Goal: Task Accomplishment & Management: Use online tool/utility

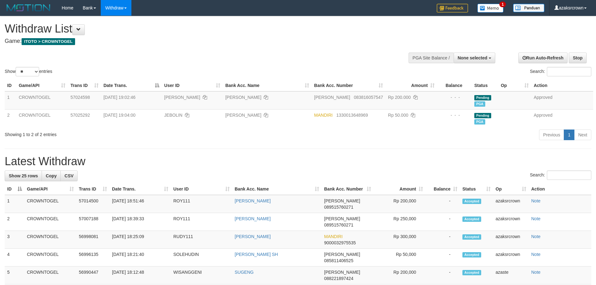
select select
select select "**"
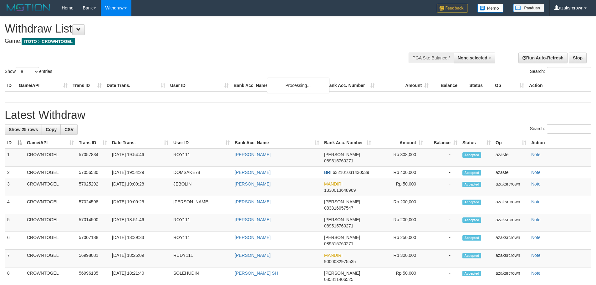
select select
select select "**"
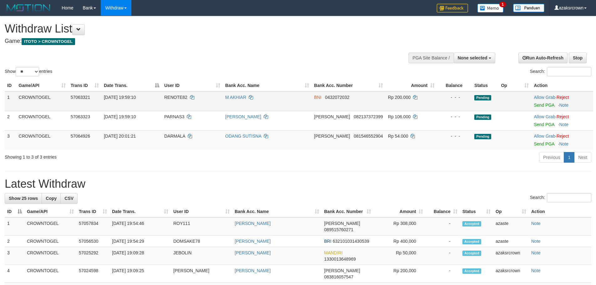
click at [550, 108] on td "Allow Grab · Reject Send PGA · Note" at bounding box center [563, 101] width 62 height 20
click at [548, 106] on link "Send PGA" at bounding box center [544, 105] width 20 height 5
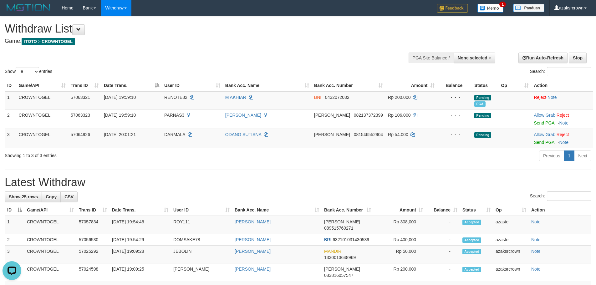
click at [327, 160] on div "Previous 1 Next" at bounding box center [422, 156] width 338 height 13
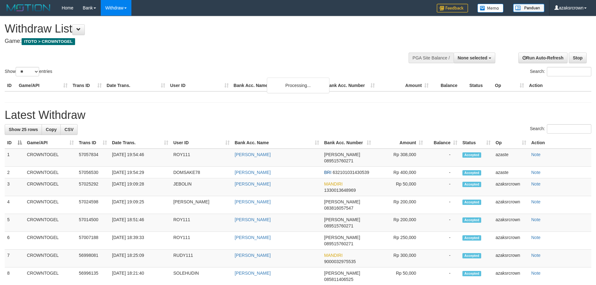
select select
select select "**"
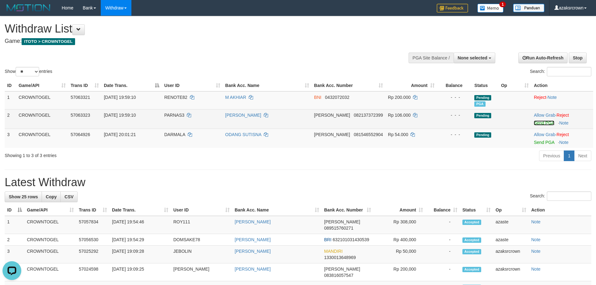
click at [541, 123] on link "Send PGA" at bounding box center [544, 123] width 20 height 5
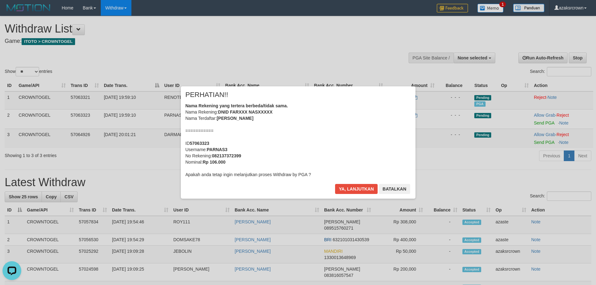
click at [330, 139] on div "Nama Rekening yang tertera berbeda/tidak sama. Nama Rekening: DNID FARXXX NASXX…" at bounding box center [298, 140] width 225 height 75
click at [364, 138] on div "Nama Rekening yang tertera berbeda/tidak sama. Nama Rekening: DNID FARXXX NASXX…" at bounding box center [298, 140] width 225 height 75
click at [364, 190] on button "Ya, lanjutkan" at bounding box center [356, 189] width 43 height 10
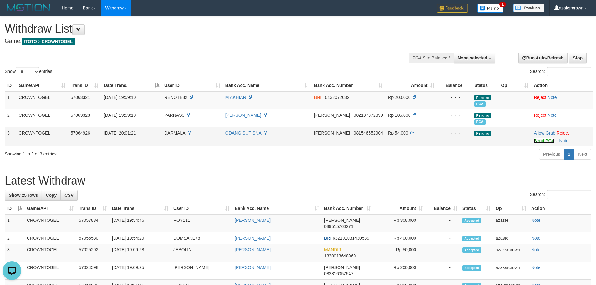
click at [539, 141] on link "Send PGA" at bounding box center [544, 140] width 20 height 5
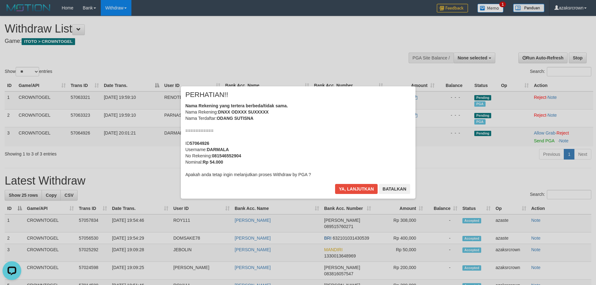
click at [361, 156] on div "Nama Rekening yang tertera berbeda/tidak sama. Nama Rekening: DNXX ODXXX SUXXXX…" at bounding box center [298, 140] width 225 height 75
click at [367, 142] on div "Nama Rekening yang tertera berbeda/tidak sama. Nama Rekening: DNXX ODXXX SUXXXX…" at bounding box center [298, 140] width 225 height 75
click at [363, 183] on div "× PERHATIAN!! Nama Rekening yang tertera berbeda/tidak sama. Nama Rekening: DNX…" at bounding box center [298, 142] width 235 height 112
click at [362, 187] on button "Ya, lanjutkan" at bounding box center [356, 189] width 43 height 10
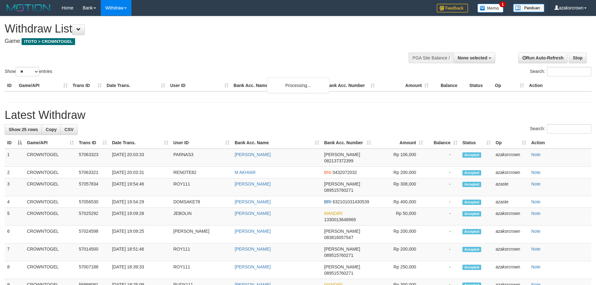
select select
select select "**"
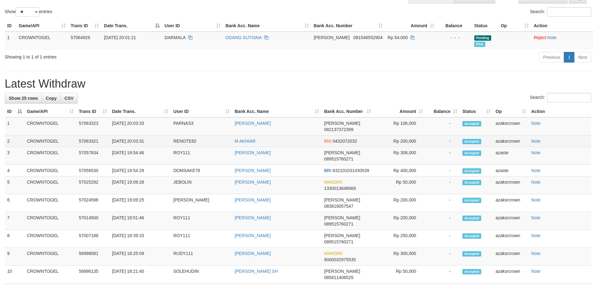
scroll to position [63, 0]
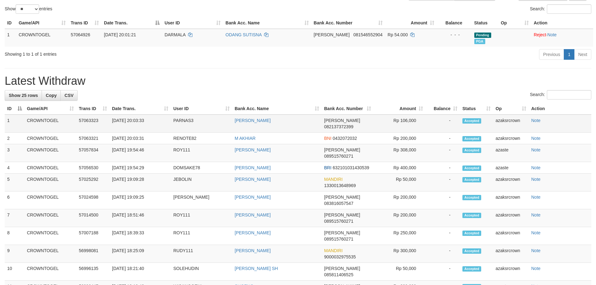
copy td "20:03:33"
drag, startPoint x: 156, startPoint y: 121, endPoint x: 136, endPoint y: 120, distance: 20.1
click at [136, 120] on td "[DATE] 20:03:33" at bounding box center [140, 124] width 61 height 18
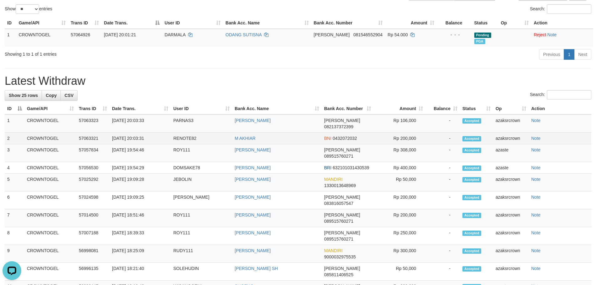
copy td "0:03:31"
copy td "20:03:31"
drag, startPoint x: 144, startPoint y: 134, endPoint x: 134, endPoint y: 132, distance: 9.8
click at [134, 133] on td "31/08/2025 20:03:31" at bounding box center [140, 139] width 61 height 12
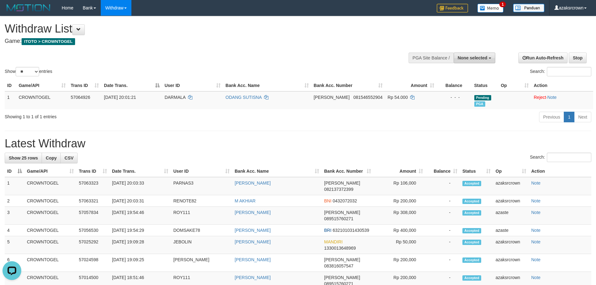
click at [486, 59] on span "None selected" at bounding box center [473, 57] width 30 height 5
click at [482, 88] on label "[ITOTO] CROWNTOGEL" at bounding box center [462, 89] width 68 height 8
select select "***"
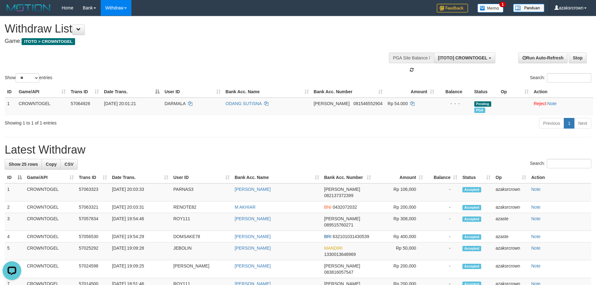
scroll to position [6, 0]
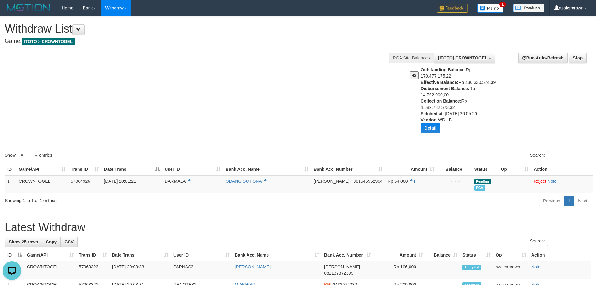
click at [499, 121] on div "**********" at bounding box center [499, 99] width 196 height 103
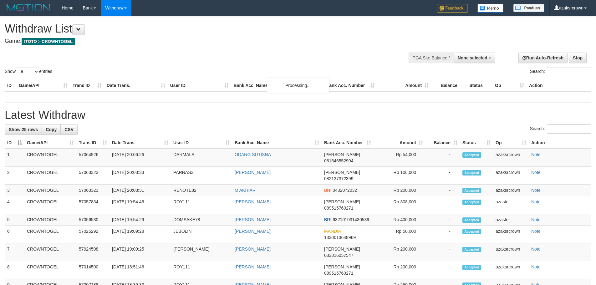
select select
select select "**"
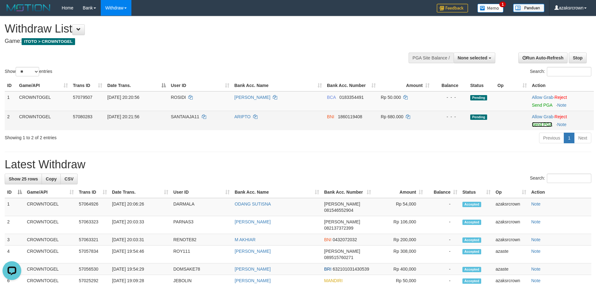
click at [540, 125] on link "Send PGA" at bounding box center [542, 124] width 20 height 5
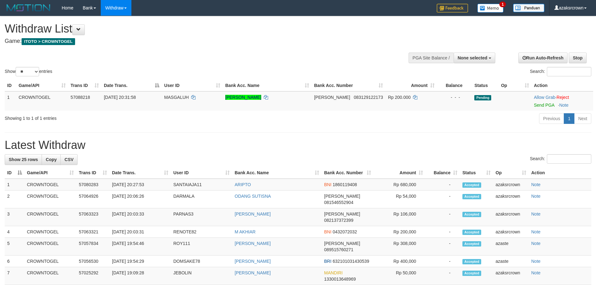
select select
select select "**"
click at [534, 106] on link "Send PGA" at bounding box center [544, 105] width 20 height 5
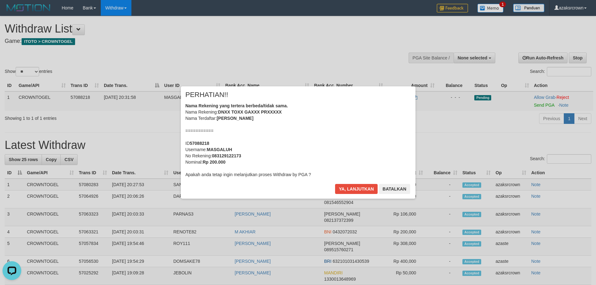
click at [317, 126] on div "Nama Rekening yang tertera berbeda/tidak sama. Nama Rekening: DNXX TOXX GAXXX P…" at bounding box center [298, 140] width 225 height 75
click at [348, 182] on div "× PERHATIAN!! Nama Rekening yang tertera berbeda/tidak sama. Nama Rekening: DNX…" at bounding box center [298, 142] width 235 height 112
click at [348, 186] on button "Ya, lanjutkan" at bounding box center [356, 189] width 43 height 10
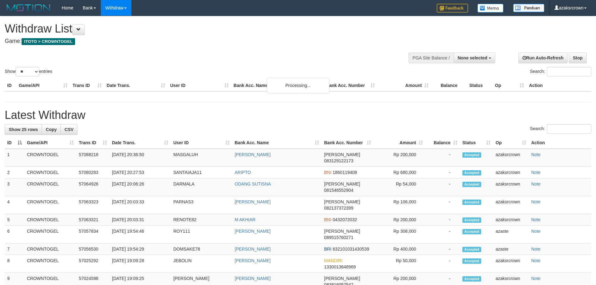
select select
select select "**"
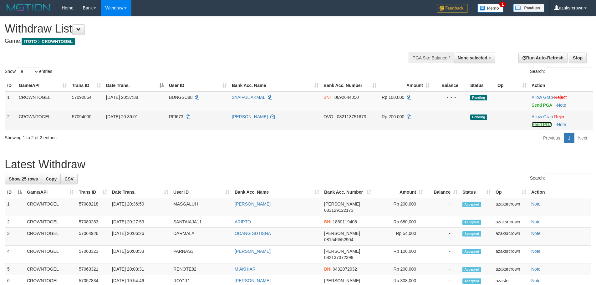
click at [536, 125] on link "Send PGA" at bounding box center [542, 124] width 20 height 5
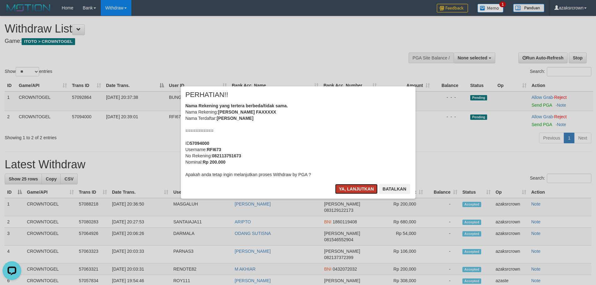
click at [339, 188] on button "Ya, lanjutkan" at bounding box center [356, 189] width 43 height 10
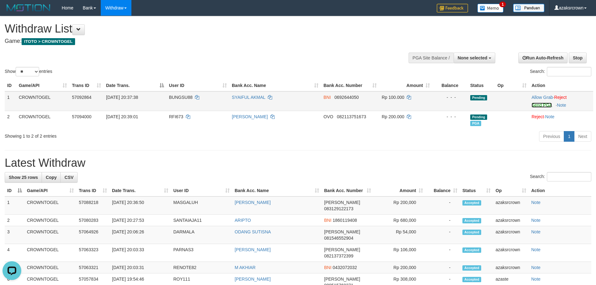
click at [540, 107] on link "Send PGA" at bounding box center [542, 105] width 20 height 5
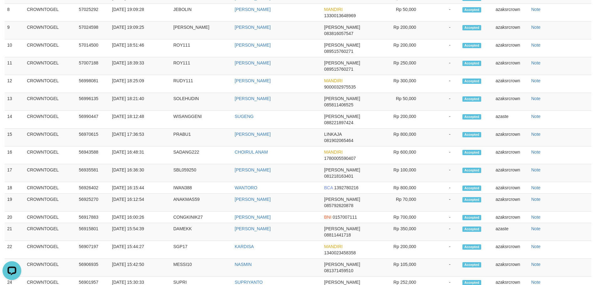
scroll to position [301, 0]
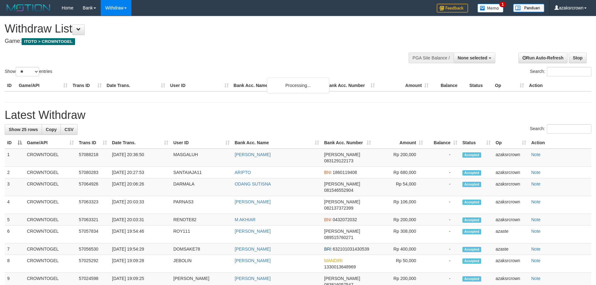
select select
select select "**"
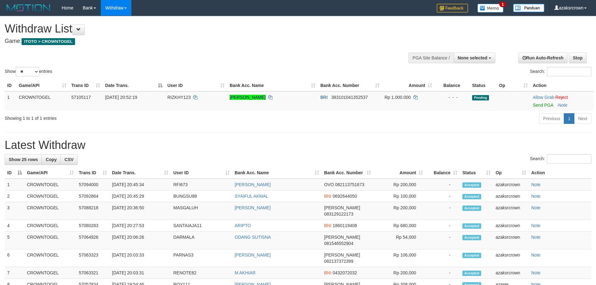
select select
select select "**"
click at [540, 104] on link "Send PGA" at bounding box center [543, 105] width 20 height 5
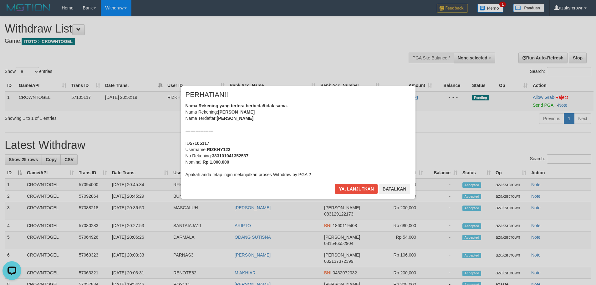
click at [375, 126] on div "Nama Rekening yang tertera berbeda/tidak sama. Nama Rekening: [PERSON_NAME] HAS…" at bounding box center [298, 140] width 225 height 75
click at [367, 129] on div "Nama Rekening yang tertera berbeda/tidak sama. Nama Rekening: [PERSON_NAME] HAS…" at bounding box center [298, 140] width 225 height 75
click at [353, 188] on button "Ya, lanjutkan" at bounding box center [356, 189] width 43 height 10
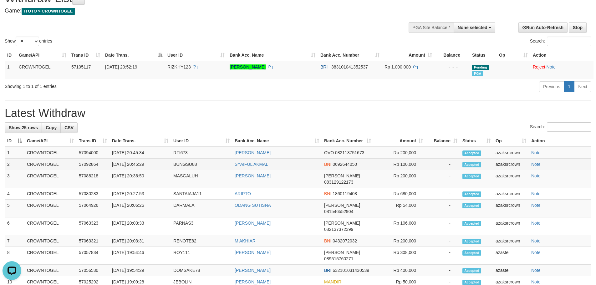
scroll to position [31, 0]
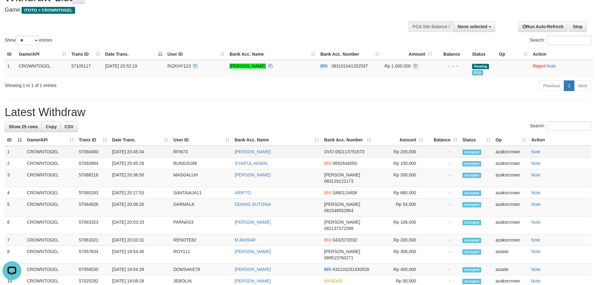
copy td "0:45:34"
copy td "20:45:34"
drag, startPoint x: 155, startPoint y: 155, endPoint x: 147, endPoint y: 145, distance: 13.1
click at [136, 153] on td "[DATE] 20:45:34" at bounding box center [140, 152] width 61 height 12
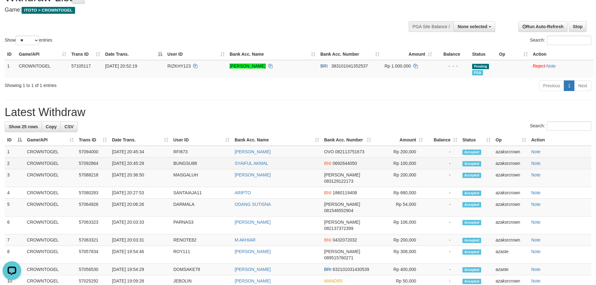
click at [161, 158] on td "[DATE] 20:45:29" at bounding box center [140, 164] width 61 height 12
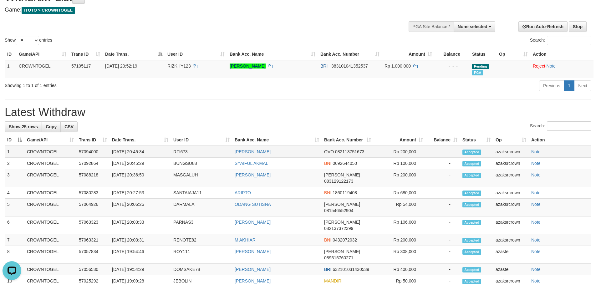
copy td "20:45:34"
drag, startPoint x: 156, startPoint y: 152, endPoint x: 133, endPoint y: 151, distance: 22.5
click at [133, 151] on td "[DATE] 20:45:34" at bounding box center [140, 152] width 61 height 12
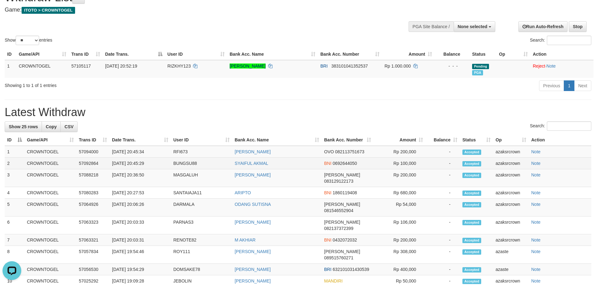
copy td "5:29"
copy td "0:45:29"
copy td "20:45:29"
drag, startPoint x: 158, startPoint y: 166, endPoint x: 135, endPoint y: 166, distance: 22.9
click at [135, 166] on td "31/08/2025 20:45:29" at bounding box center [140, 164] width 61 height 12
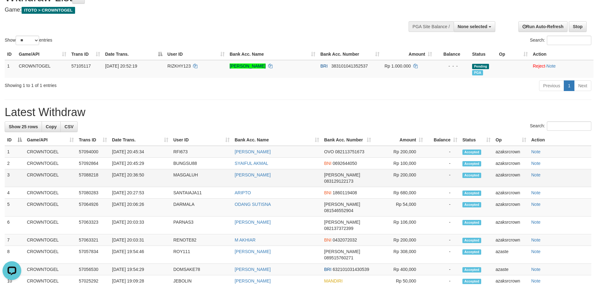
copy td "0:36:50"
copy td "20:36:50"
drag, startPoint x: 150, startPoint y: 176, endPoint x: 135, endPoint y: 176, distance: 14.7
click at [135, 176] on td "[DATE] 20:36:50" at bounding box center [140, 178] width 61 height 18
copy td "20:27:53"
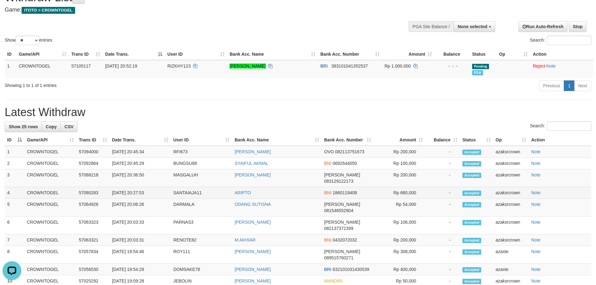
copy td "20:27:53"
drag, startPoint x: 156, startPoint y: 188, endPoint x: 147, endPoint y: 184, distance: 10.0
click at [133, 187] on td "[DATE] 20:27:53" at bounding box center [140, 193] width 61 height 12
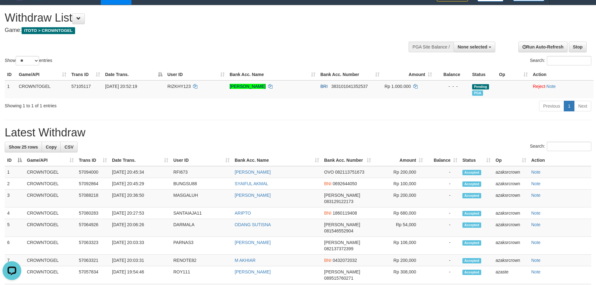
scroll to position [0, 0]
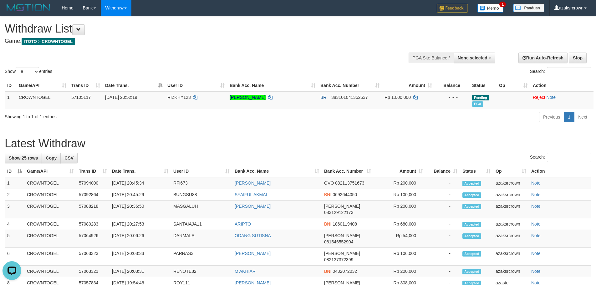
click at [499, 60] on div "Run Auto-Refresh Stop" at bounding box center [545, 58] width 93 height 11
click at [492, 59] on button "None selected" at bounding box center [475, 58] width 42 height 11
click at [487, 90] on label "[ITOTO] CROWNTOGEL" at bounding box center [462, 89] width 68 height 8
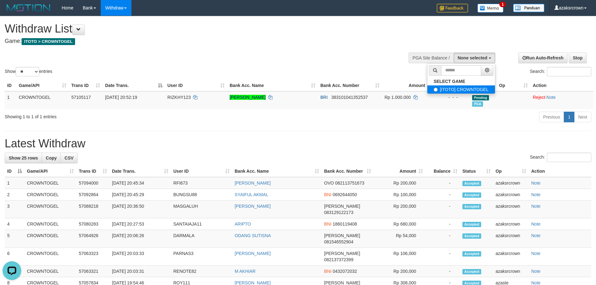
select select "***"
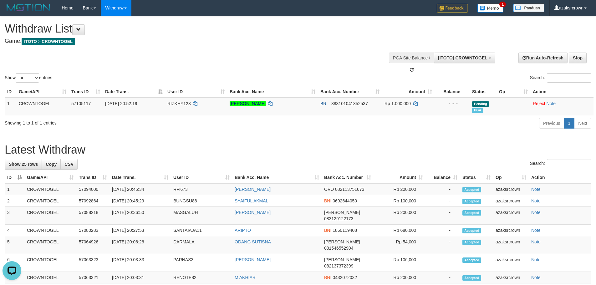
scroll to position [6, 0]
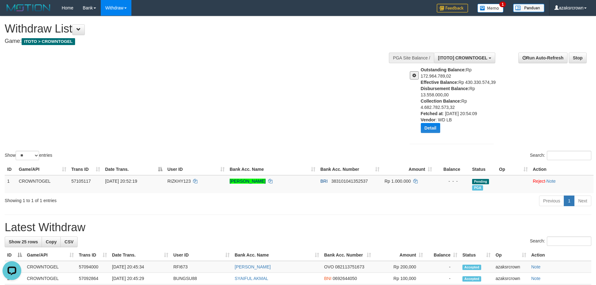
click at [515, 93] on div "**********" at bounding box center [499, 99] width 196 height 103
